Goal: Find contact information: Find contact information

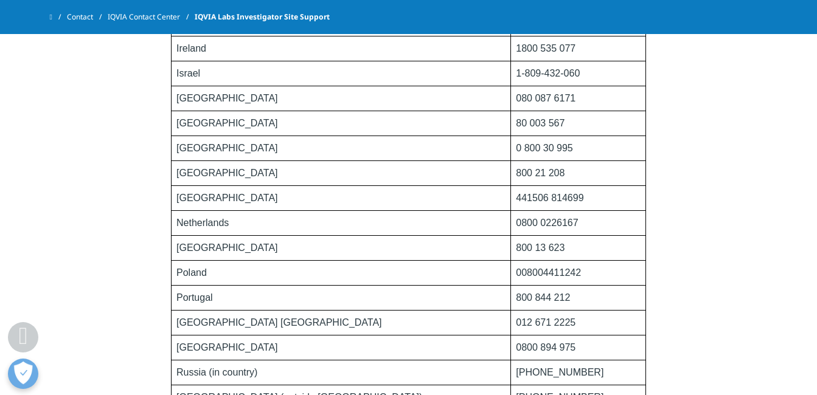
scroll to position [730, 0]
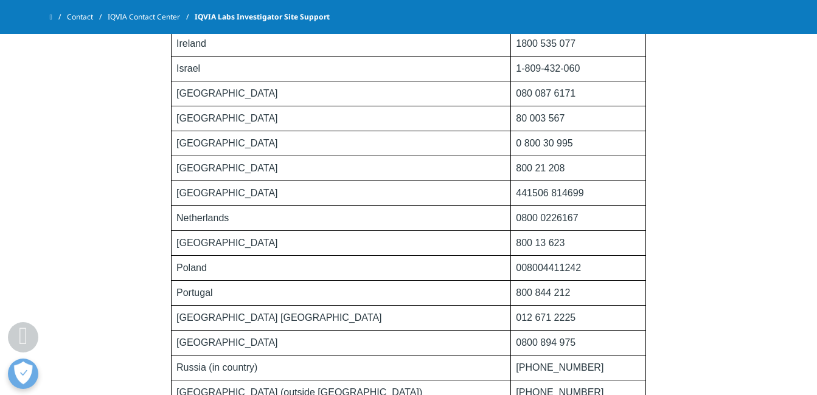
drag, startPoint x: 523, startPoint y: 268, endPoint x: 419, endPoint y: 273, distance: 104.2
click at [419, 273] on tr "[GEOGRAPHIC_DATA] 008004411242" at bounding box center [409, 268] width 475 height 25
click at [528, 265] on td "008004411242" at bounding box center [578, 268] width 135 height 25
drag, startPoint x: 512, startPoint y: 268, endPoint x: 417, endPoint y: 273, distance: 94.4
click at [417, 273] on tr "[GEOGRAPHIC_DATA] 008004411242" at bounding box center [409, 268] width 475 height 25
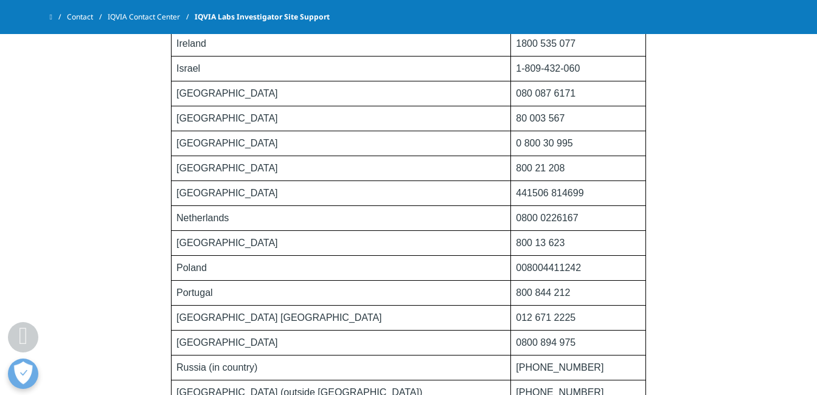
click at [417, 273] on td "Poland" at bounding box center [341, 268] width 339 height 25
click at [525, 269] on td "008004411242" at bounding box center [578, 268] width 135 height 25
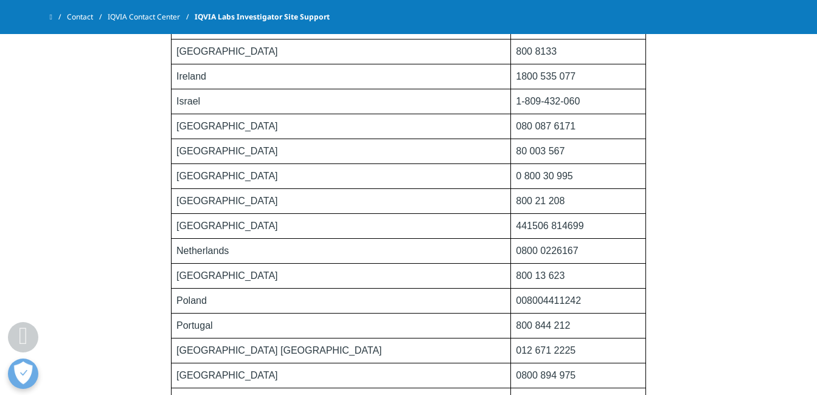
scroll to position [669, 0]
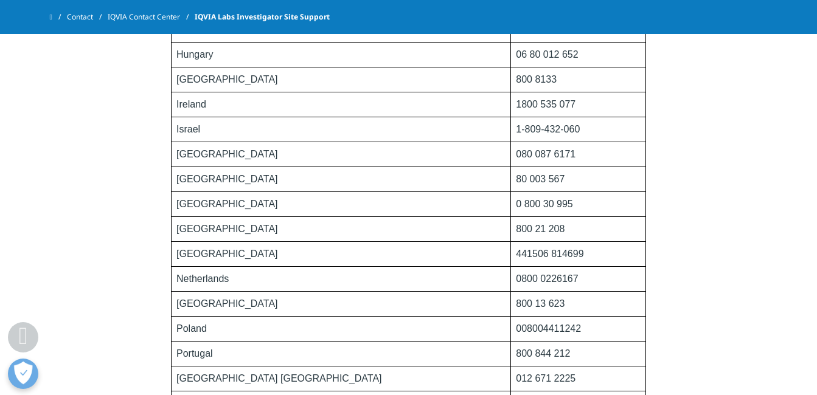
drag, startPoint x: 524, startPoint y: 253, endPoint x: 403, endPoint y: 260, distance: 120.7
click at [403, 260] on tr "[GEOGRAPHIC_DATA] 441506 814699" at bounding box center [409, 254] width 475 height 25
drag, startPoint x: 403, startPoint y: 260, endPoint x: 569, endPoint y: 246, distance: 166.7
click at [580, 242] on td "441506 814699" at bounding box center [578, 254] width 135 height 25
drag, startPoint x: 515, startPoint y: 330, endPoint x: 179, endPoint y: 330, distance: 335.8
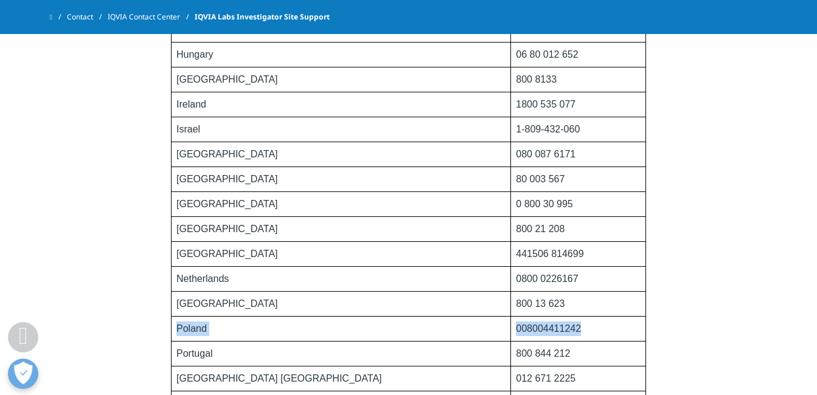
click at [179, 330] on tr "[GEOGRAPHIC_DATA] 008004411242" at bounding box center [409, 329] width 475 height 25
click at [286, 246] on td "[GEOGRAPHIC_DATA]" at bounding box center [341, 254] width 339 height 25
